Goal: Task Accomplishment & Management: Manage account settings

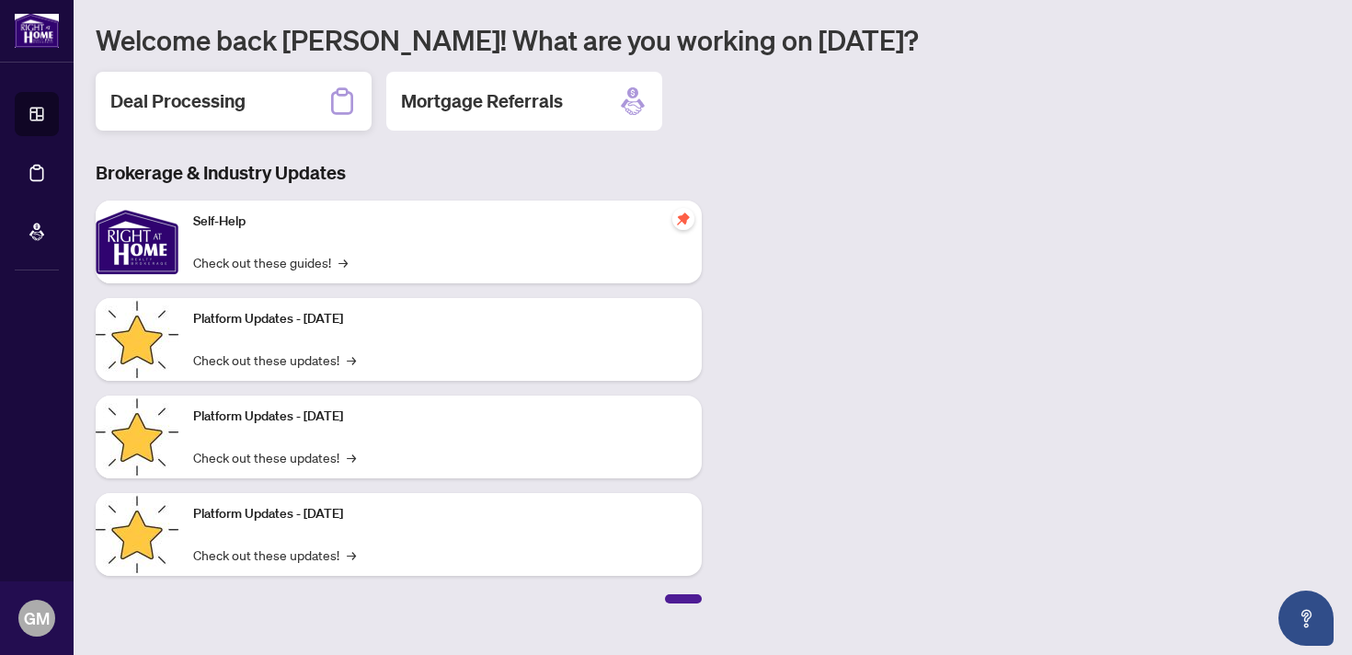
click at [293, 102] on div "Deal Processing" at bounding box center [234, 101] width 276 height 59
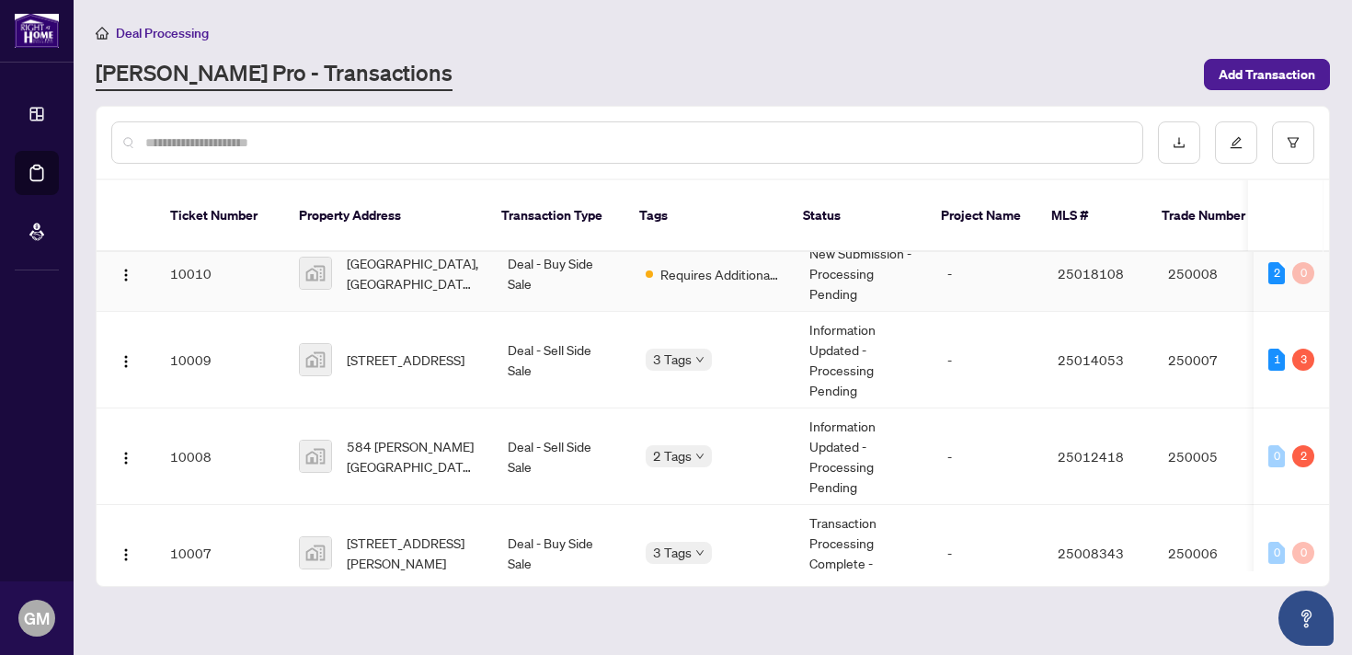
scroll to position [20, 0]
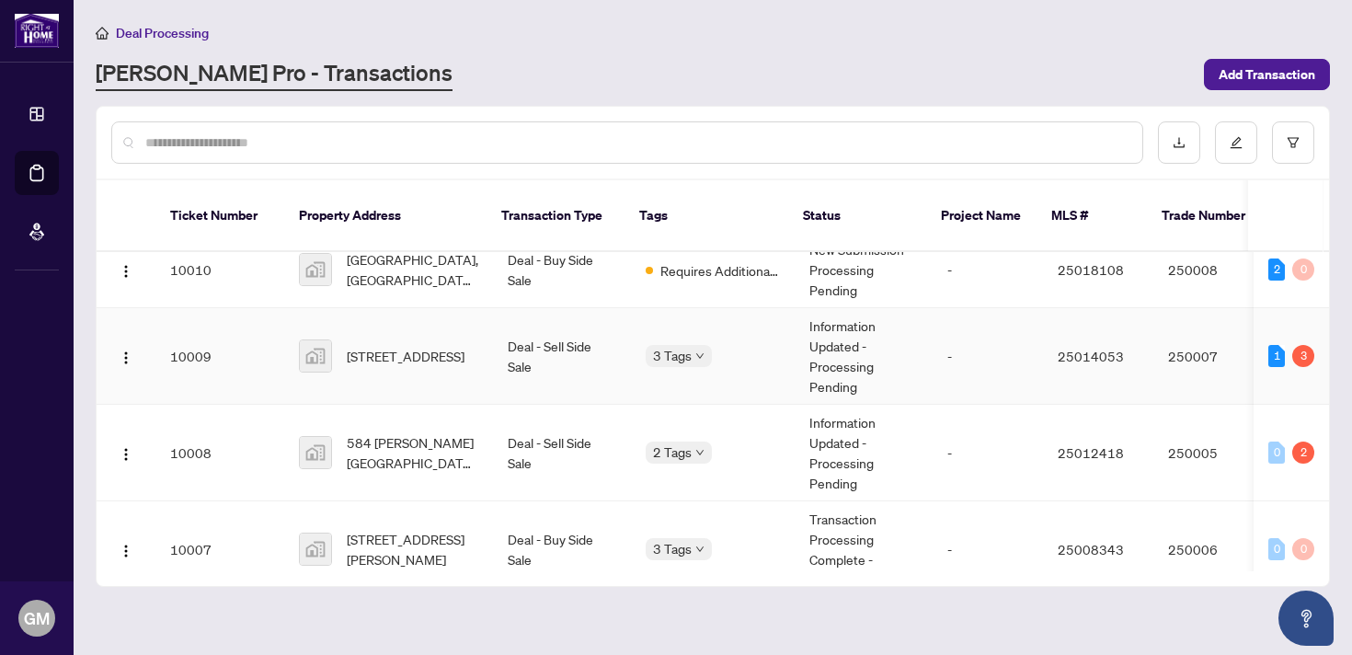
click at [602, 311] on td "Deal - Sell Side Sale" at bounding box center [562, 356] width 138 height 97
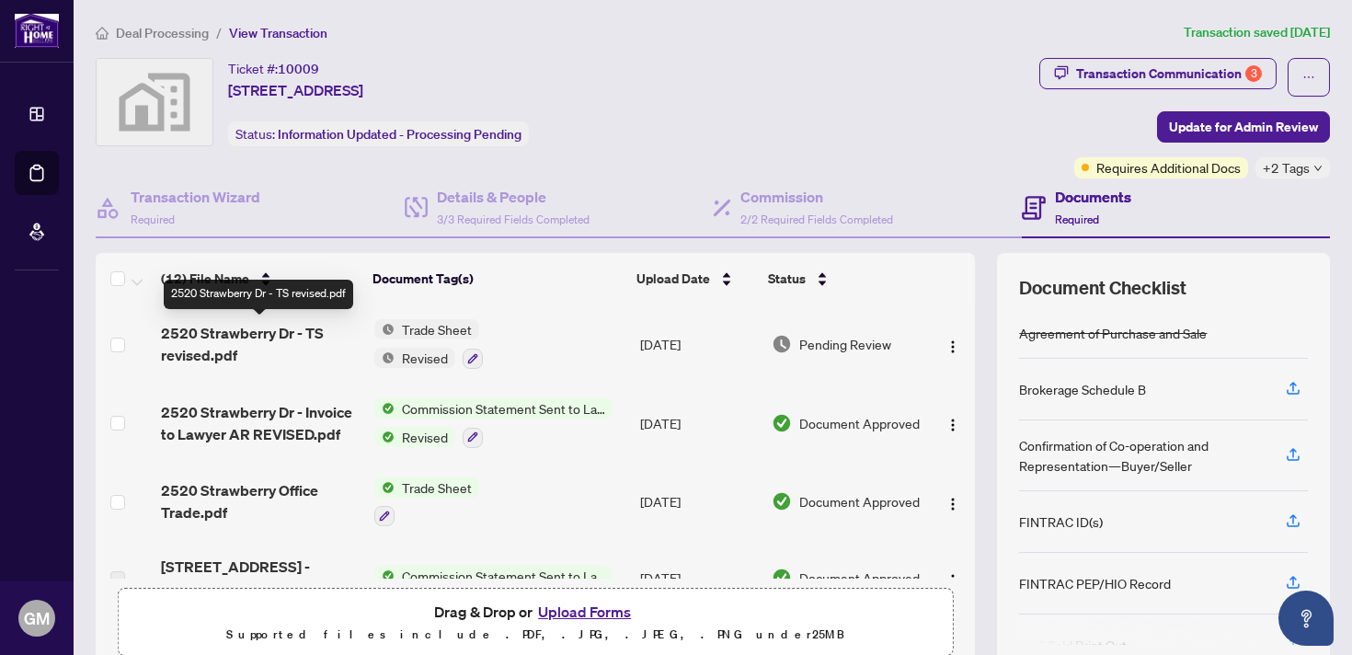
click at [282, 333] on span "2520 Strawberry Dr - TS revised.pdf" at bounding box center [260, 344] width 198 height 44
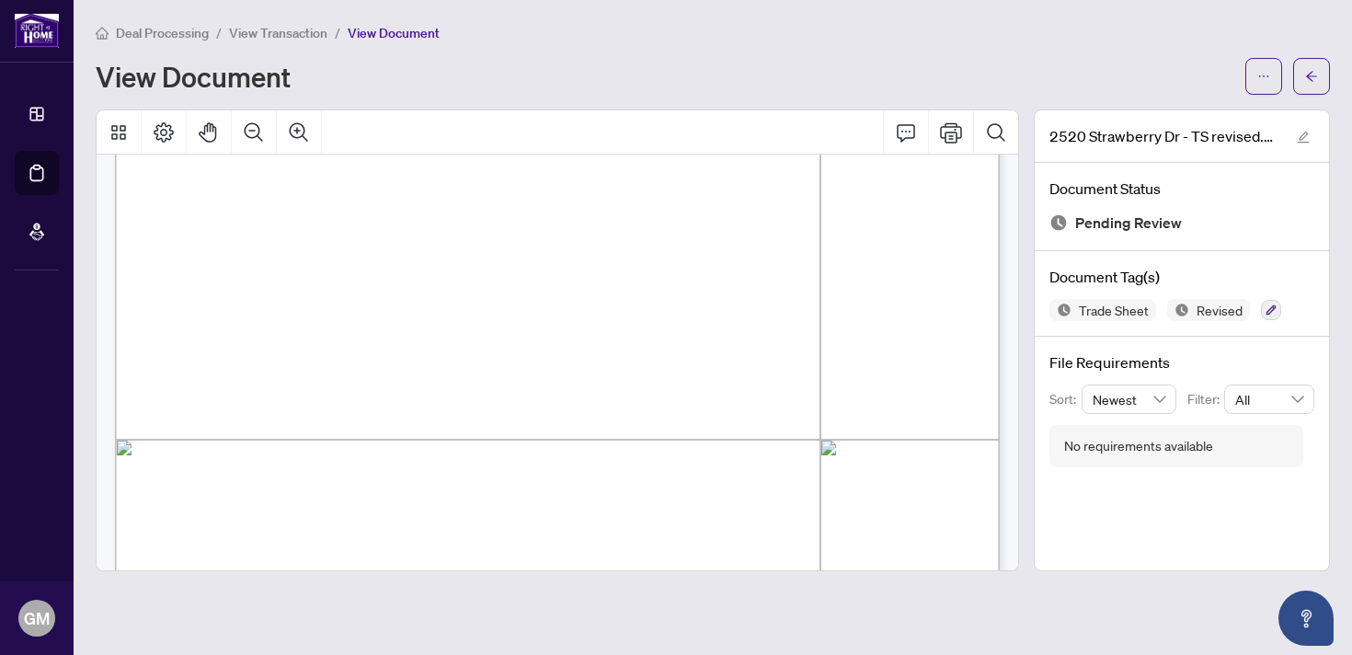
scroll to position [491, 0]
click at [259, 33] on span "View Transaction" at bounding box center [278, 33] width 98 height 17
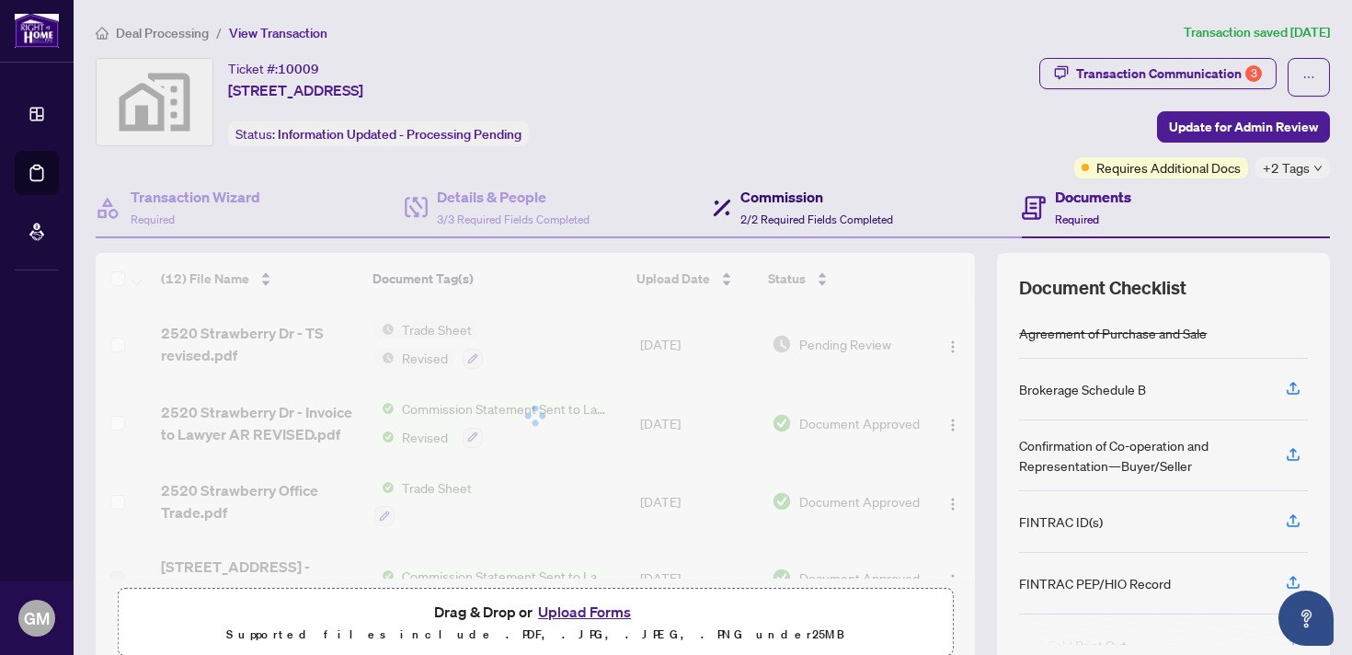
click at [812, 197] on h4 "Commission" at bounding box center [816, 197] width 153 height 22
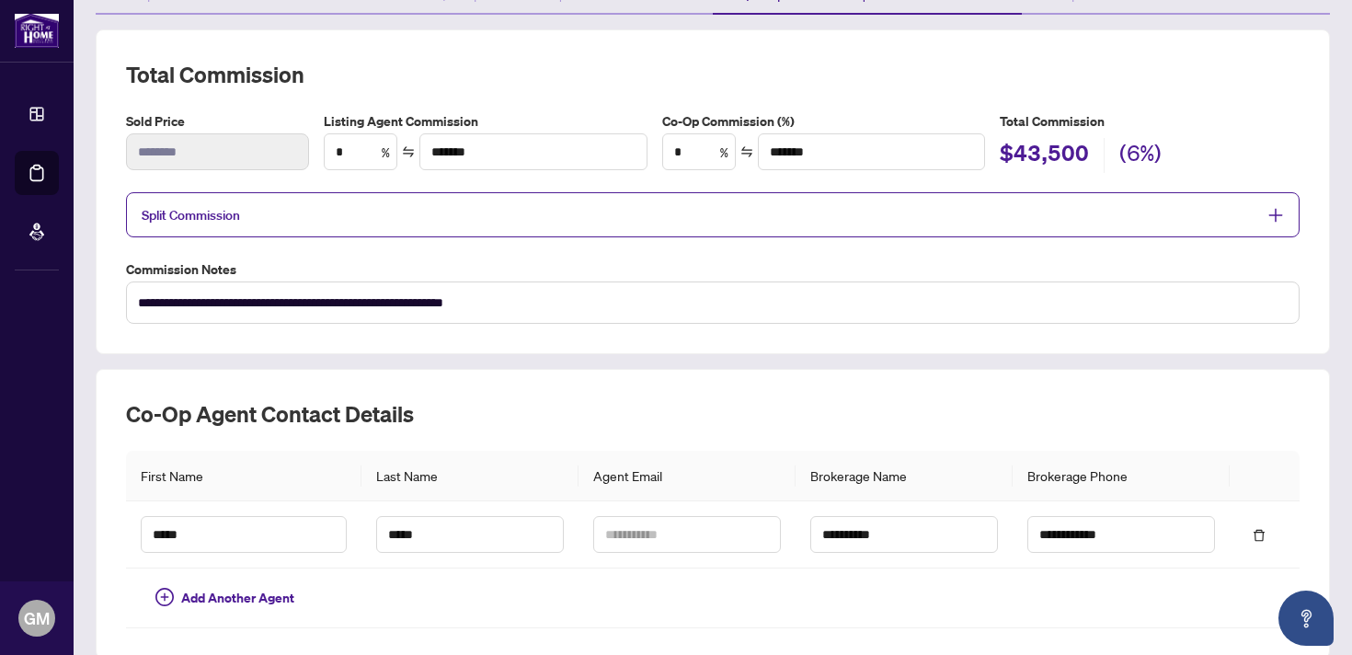
scroll to position [357, 0]
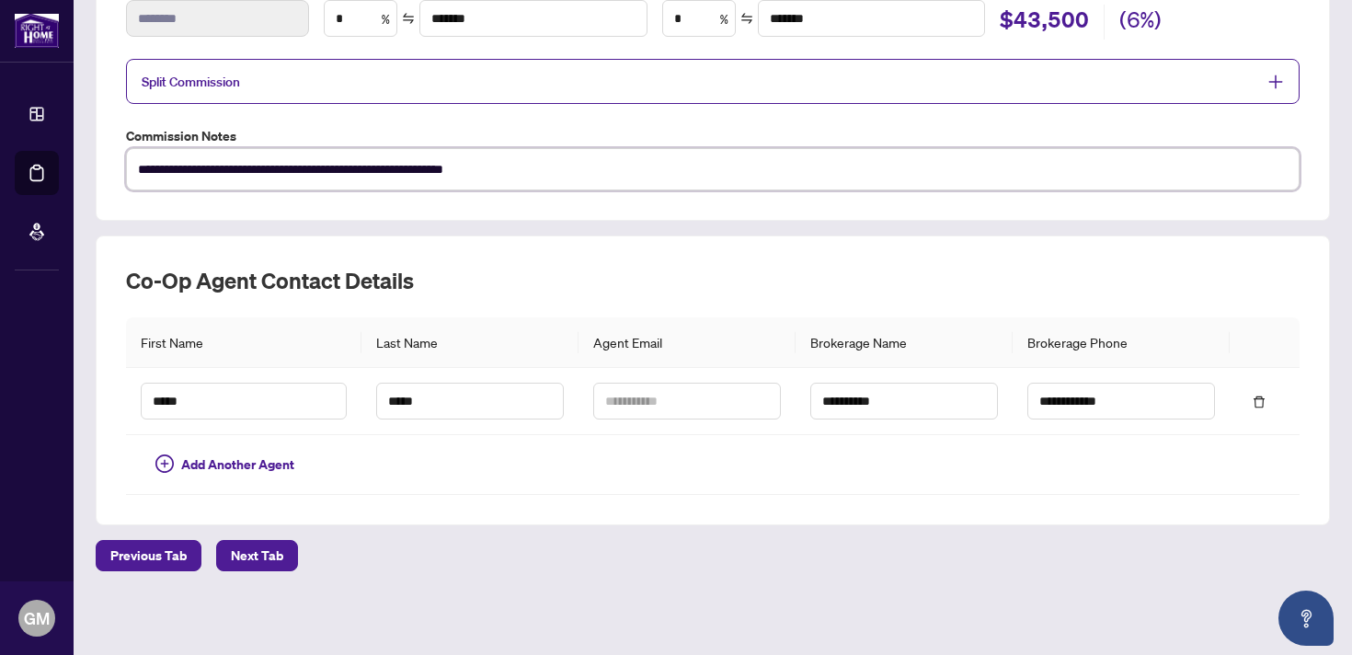
drag, startPoint x: 420, startPoint y: 163, endPoint x: 575, endPoint y: 164, distance: 154.5
click at [575, 164] on textarea "**********" at bounding box center [713, 169] width 1174 height 42
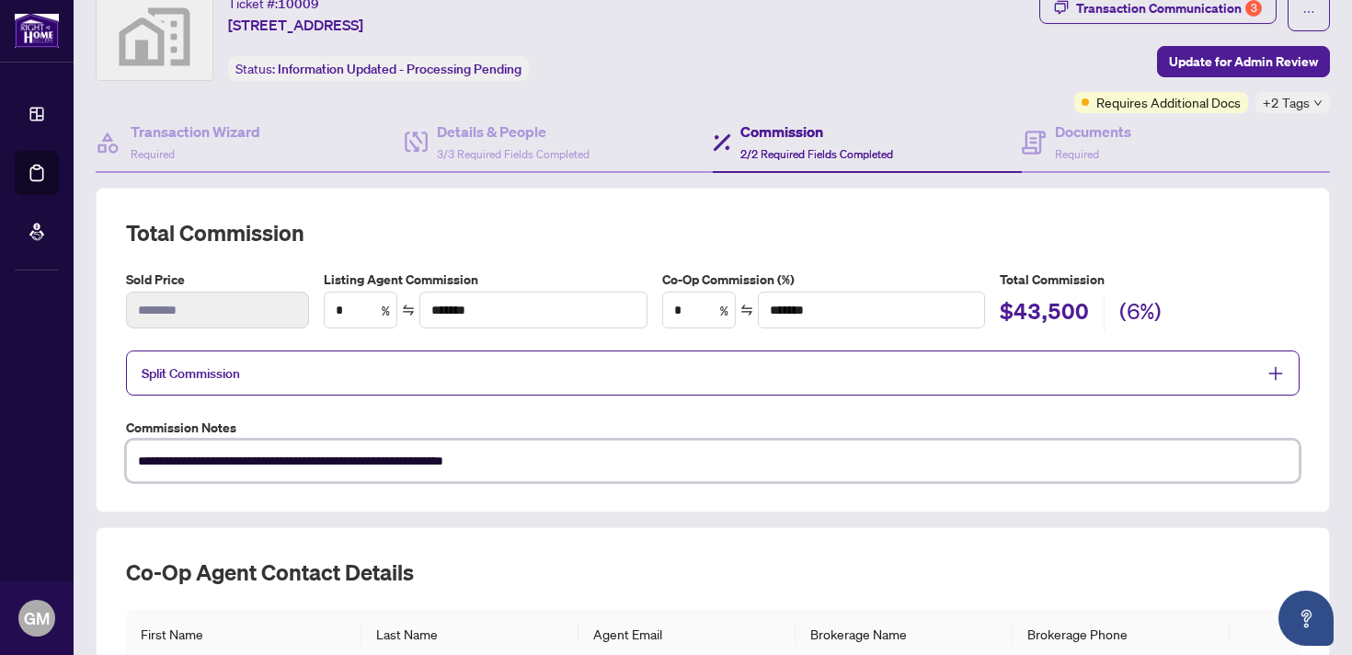
scroll to position [0, 0]
